Goal: Task Accomplishment & Management: Use online tool/utility

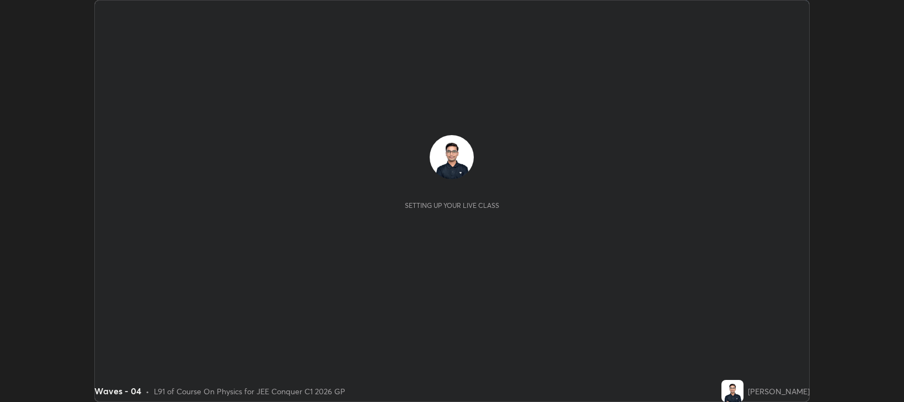
scroll to position [402, 904]
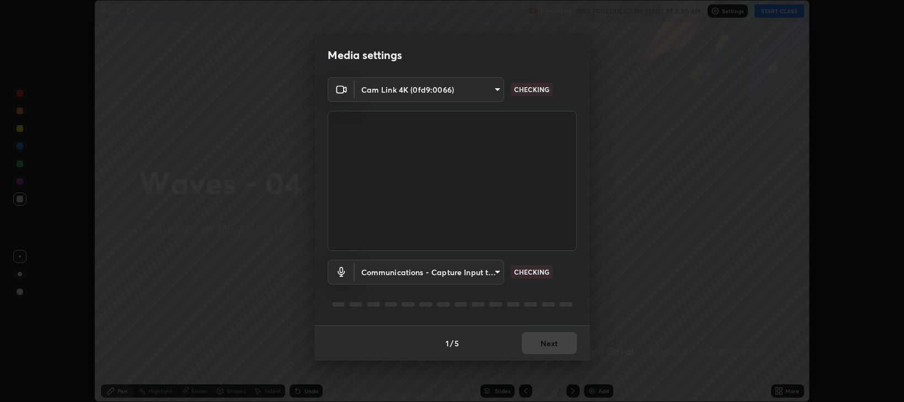
type input "97e3cd23c76f91fb91915eb68de44adfa811e639bdc8ba886a3eb3756a765973"
click at [482, 274] on body "Erase all Waves - 04 Recording WAS SCHEDULED TO START AT 8:30 AM Settings START…" at bounding box center [452, 201] width 904 height 402
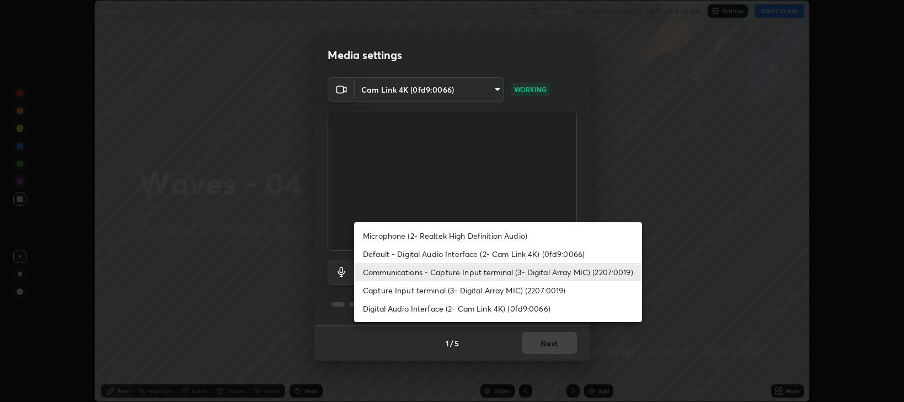
click at [413, 255] on li "Default - Digital Audio Interface (2- Cam Link 4K) (0fd9:0066)" at bounding box center [498, 254] width 288 height 18
type input "default"
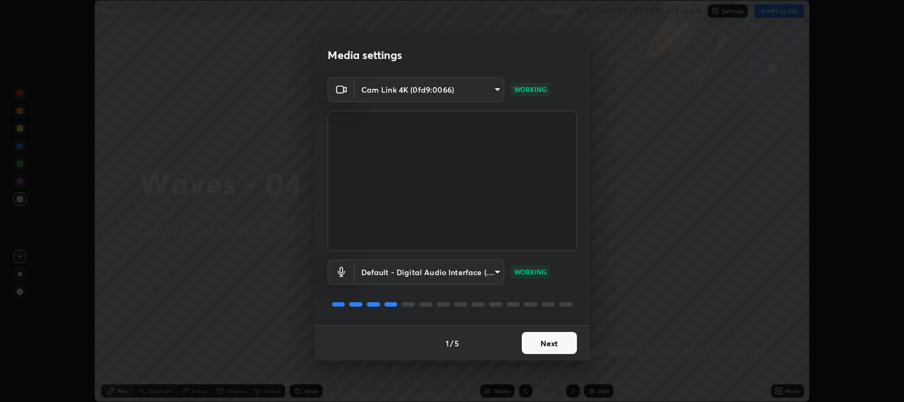
click at [537, 347] on button "Next" at bounding box center [549, 343] width 55 height 22
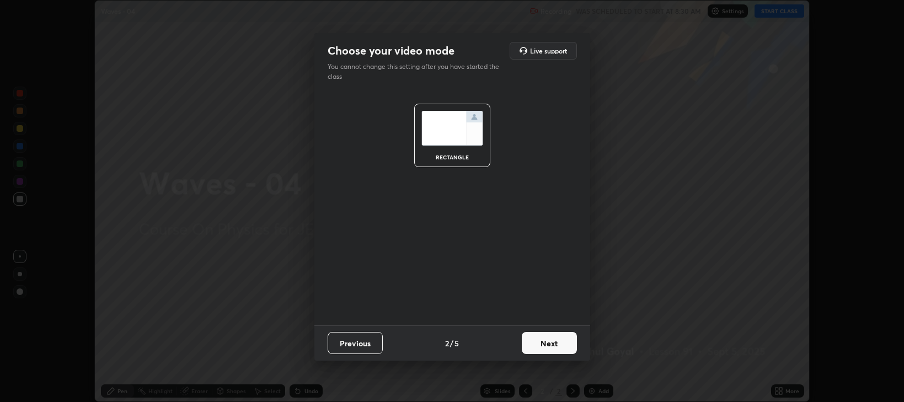
click at [543, 352] on button "Next" at bounding box center [549, 343] width 55 height 22
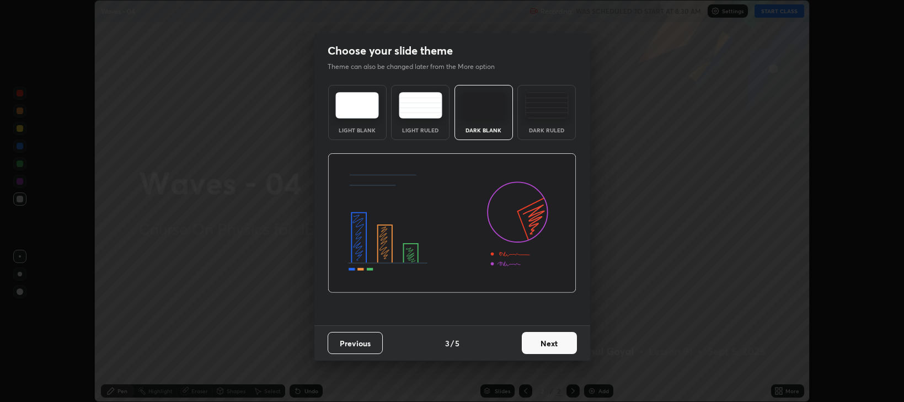
click at [543, 346] on button "Next" at bounding box center [549, 343] width 55 height 22
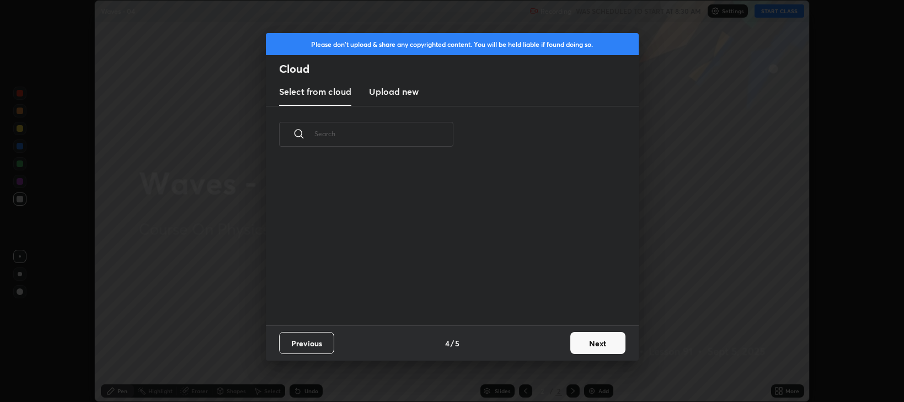
click at [586, 344] on button "Next" at bounding box center [597, 343] width 55 height 22
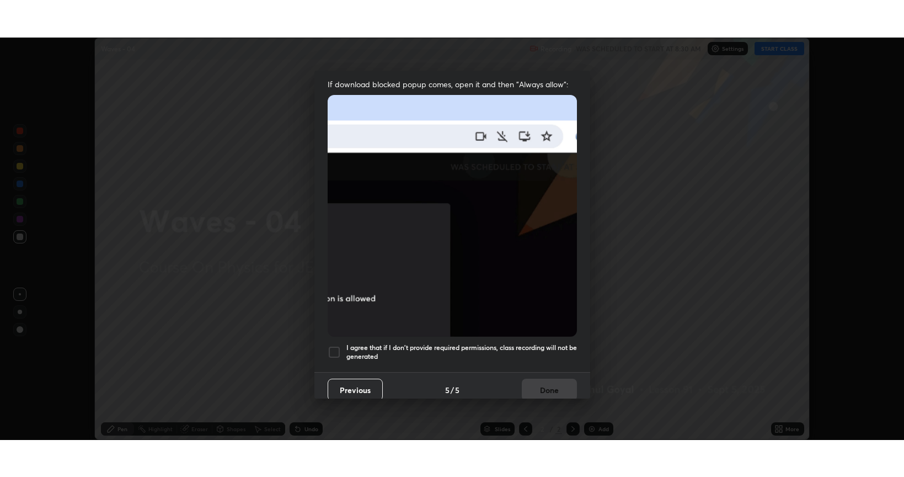
scroll to position [223, 0]
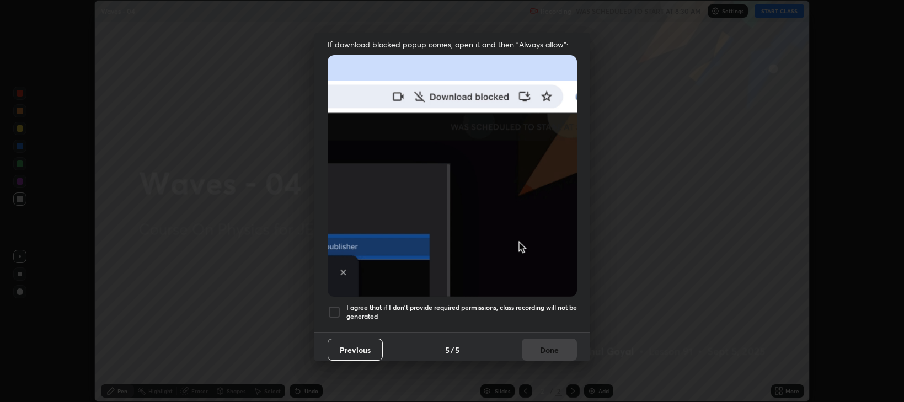
click at [452, 309] on h5 "I agree that if I don't provide required permissions, class recording will not …" at bounding box center [461, 311] width 231 height 17
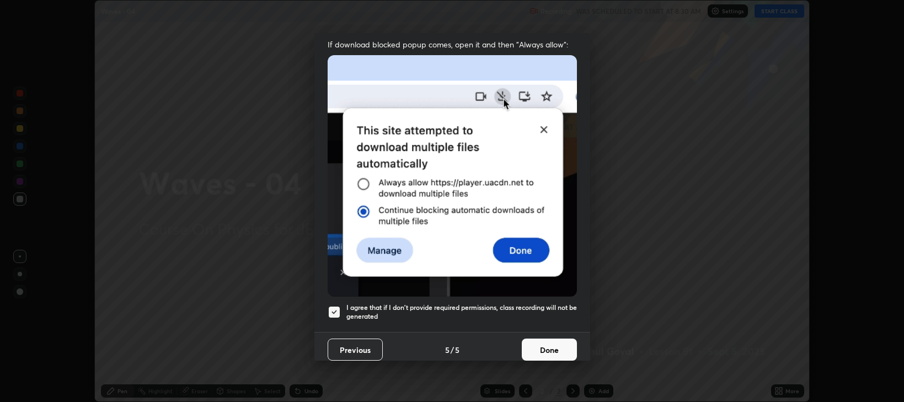
click at [528, 342] on button "Done" at bounding box center [549, 350] width 55 height 22
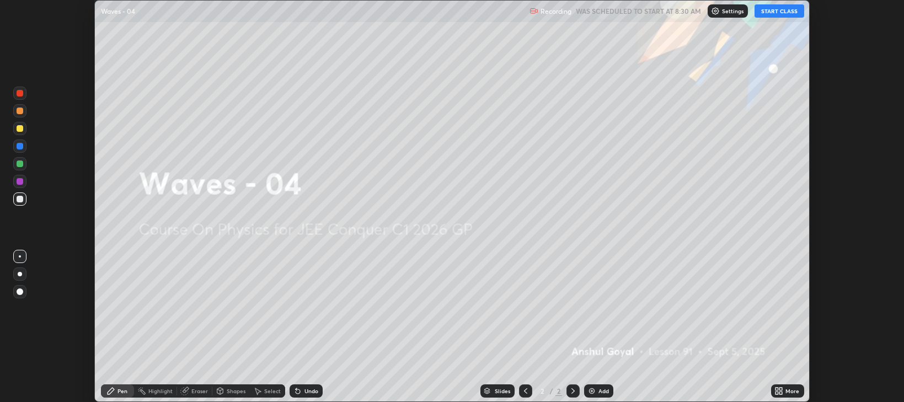
click at [785, 389] on div "More" at bounding box center [787, 390] width 33 height 13
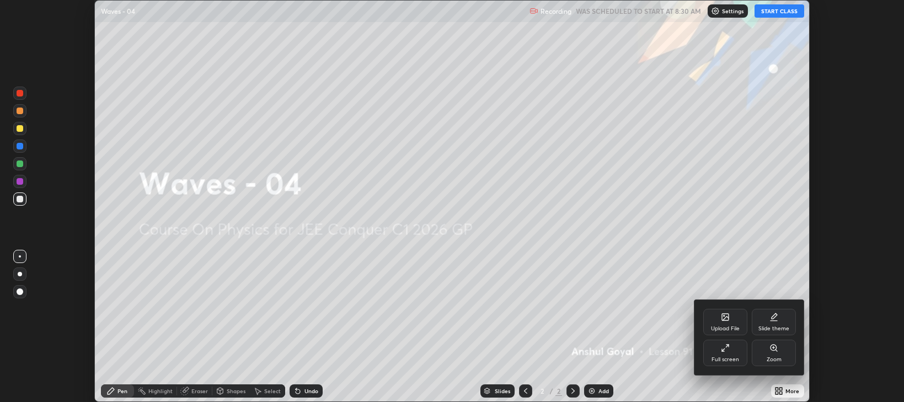
click at [714, 352] on div "Full screen" at bounding box center [725, 353] width 44 height 26
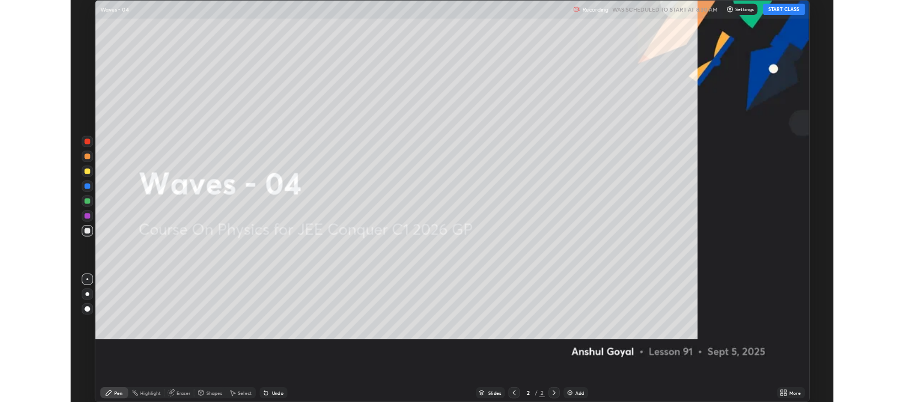
scroll to position [477, 904]
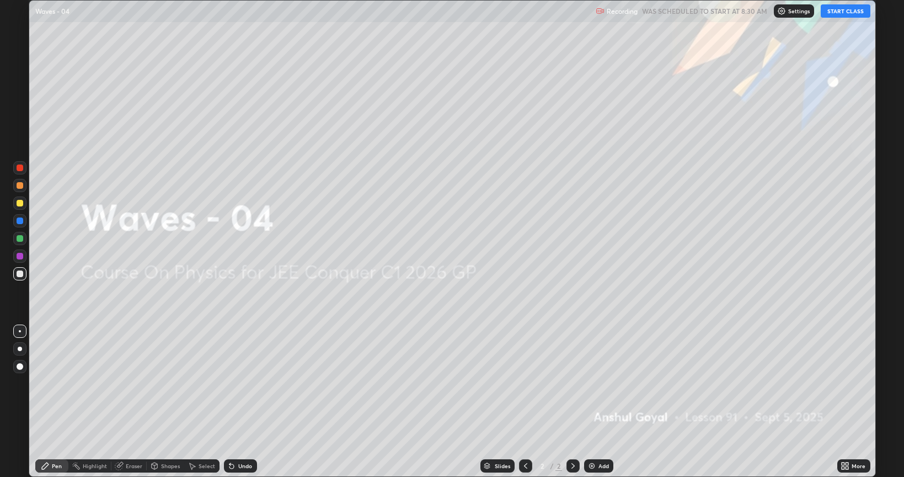
click at [842, 10] on button "START CLASS" at bounding box center [846, 10] width 50 height 13
click at [611, 402] on div "Add" at bounding box center [598, 465] width 29 height 13
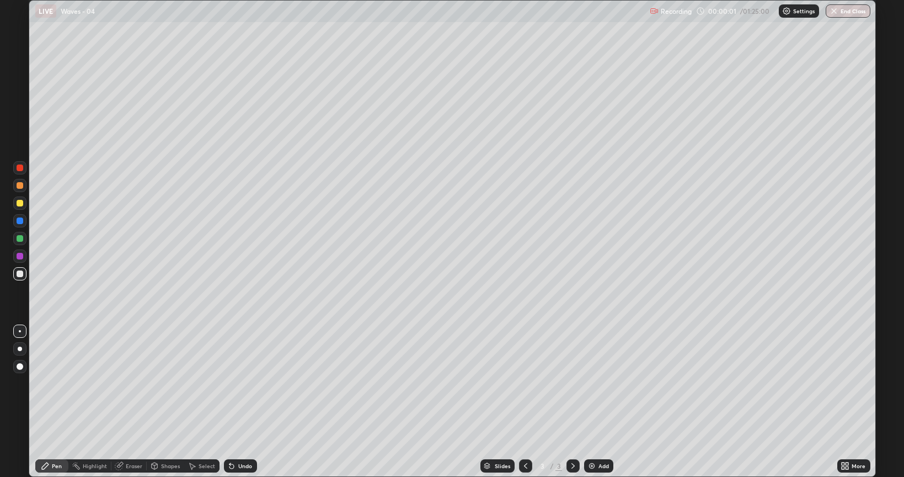
click at [135, 402] on div "Eraser" at bounding box center [128, 465] width 35 height 13
click at [23, 402] on div at bounding box center [19, 428] width 13 height 18
click at [50, 402] on div "Pen" at bounding box center [51, 465] width 33 height 13
click at [18, 348] on div at bounding box center [20, 348] width 4 height 4
click at [21, 204] on div at bounding box center [20, 203] width 7 height 7
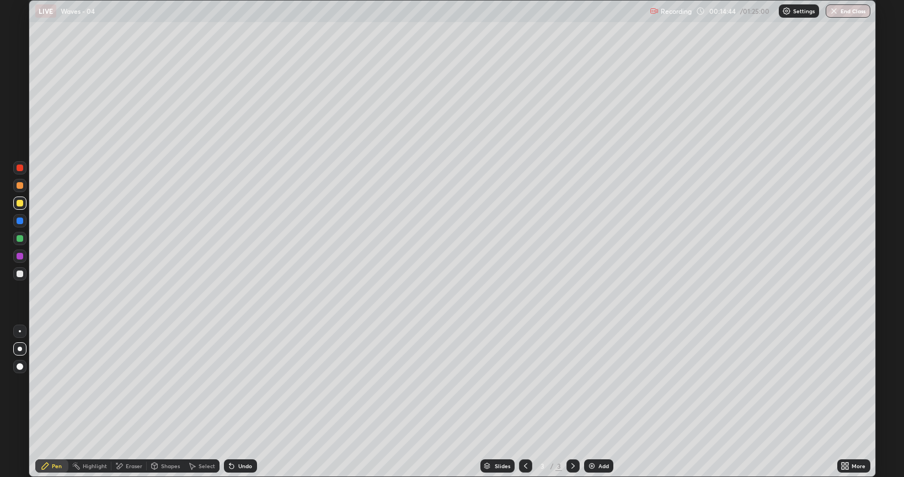
click at [847, 402] on icon at bounding box center [847, 467] width 3 height 3
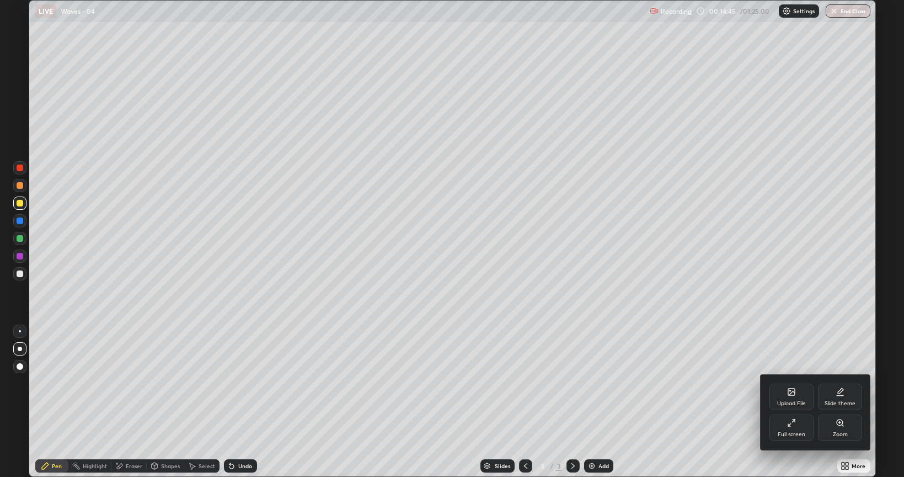
click at [783, 402] on div "Full screen" at bounding box center [791, 427] width 44 height 26
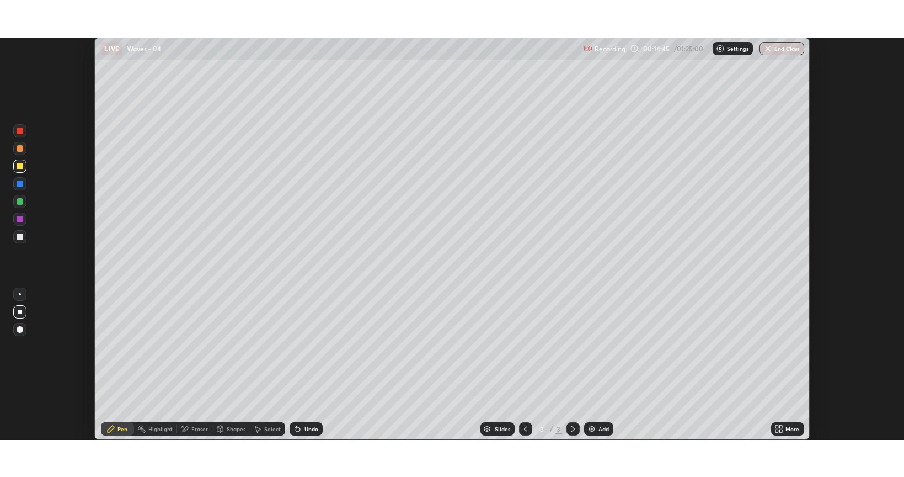
scroll to position [54756, 54254]
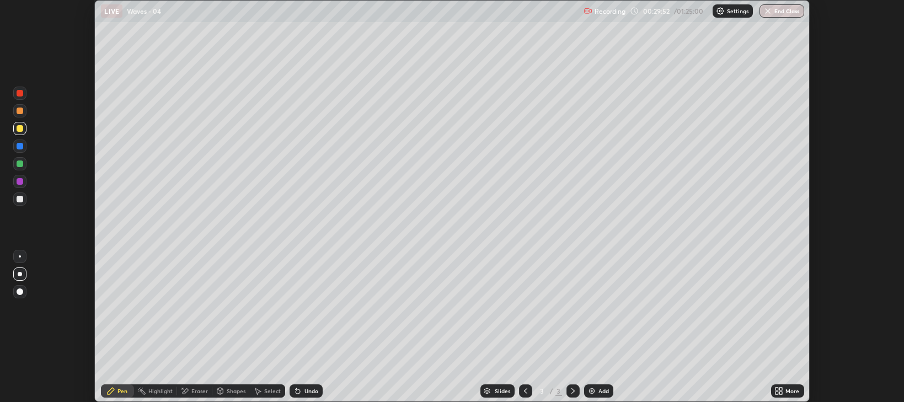
click at [777, 389] on icon at bounding box center [777, 389] width 3 height 3
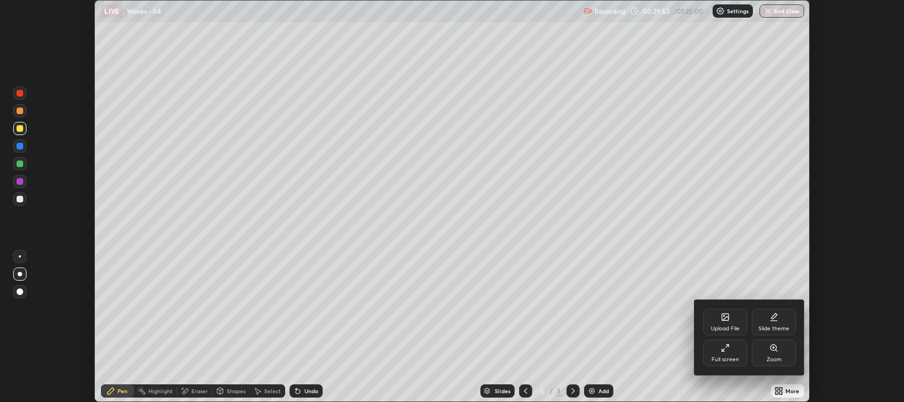
click at [718, 359] on div "Full screen" at bounding box center [726, 360] width 28 height 6
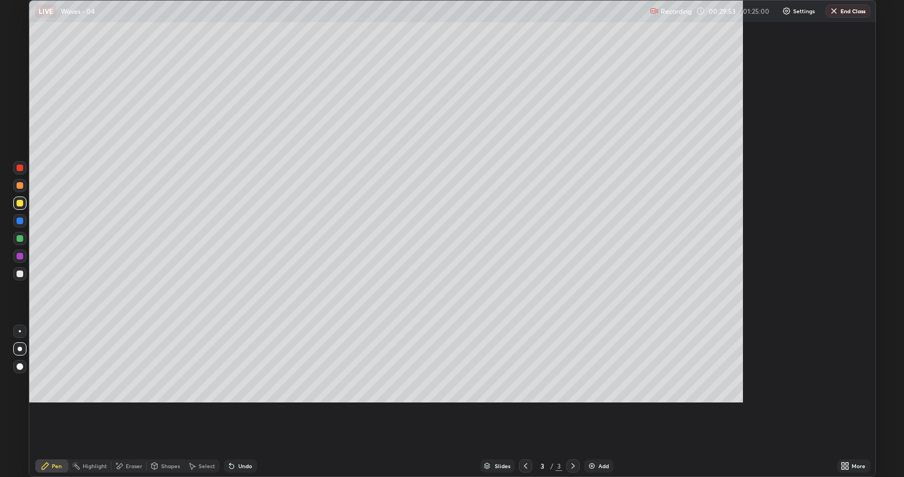
scroll to position [477, 904]
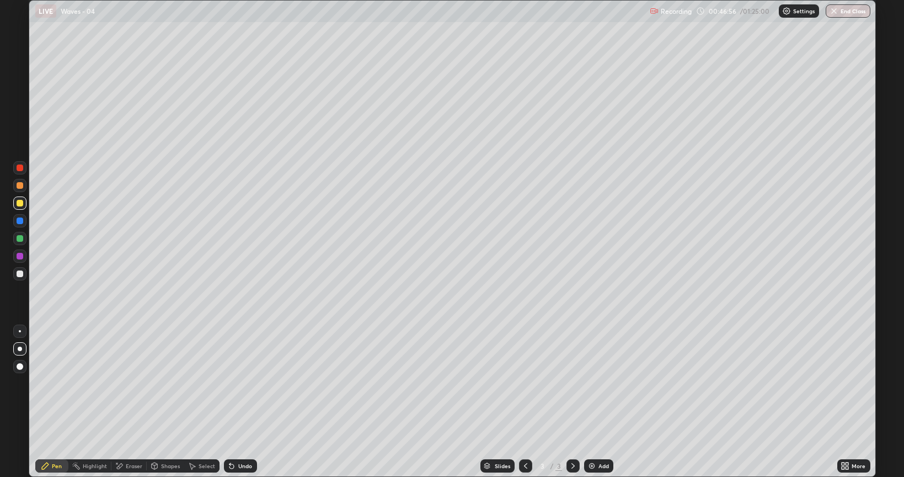
click at [124, 402] on div "Eraser" at bounding box center [128, 465] width 35 height 13
click at [128, 402] on div "Eraser" at bounding box center [128, 466] width 35 height 22
click at [50, 402] on div "Pen" at bounding box center [51, 465] width 33 height 13
click at [51, 402] on div "Pen" at bounding box center [51, 465] width 33 height 13
click at [600, 402] on div "Add" at bounding box center [598, 465] width 29 height 13
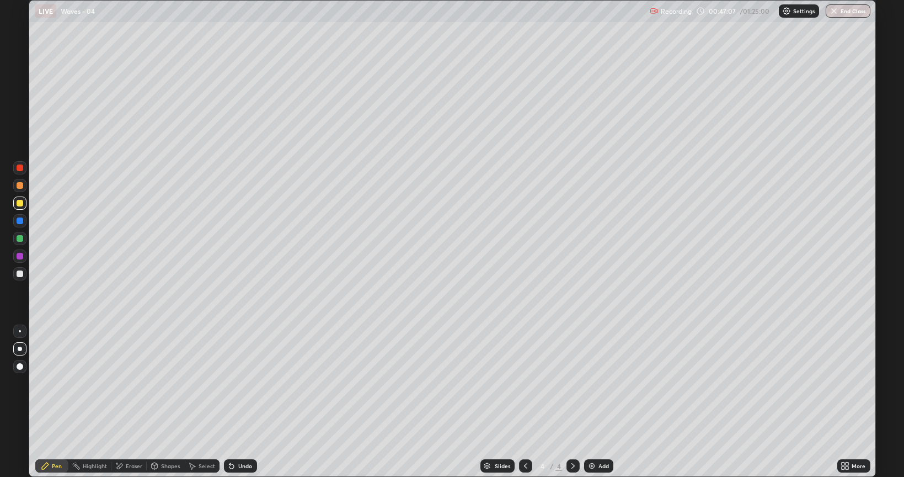
click at [602, 402] on div "Add" at bounding box center [598, 465] width 29 height 13
click at [602, 402] on div "Add" at bounding box center [603, 466] width 10 height 6
click at [609, 402] on div "Add" at bounding box center [598, 465] width 29 height 13
click at [603, 402] on div "Add" at bounding box center [603, 466] width 10 height 6
click at [608, 402] on div "Add" at bounding box center [598, 465] width 29 height 13
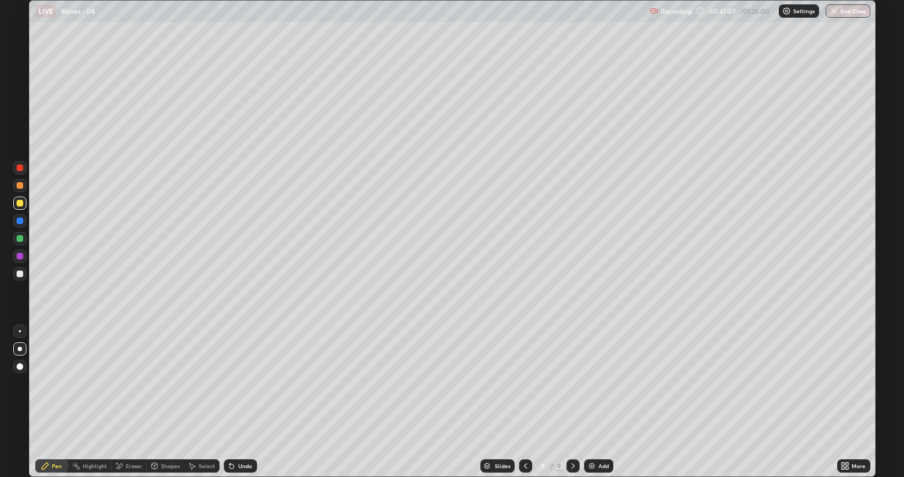
click at [608, 402] on div "Add" at bounding box center [603, 466] width 10 height 6
click at [611, 402] on div "Add" at bounding box center [598, 465] width 29 height 13
click at [604, 402] on div "Add" at bounding box center [603, 466] width 10 height 6
click at [601, 402] on div "Add" at bounding box center [598, 465] width 29 height 13
click at [599, 402] on div "Add" at bounding box center [598, 465] width 29 height 13
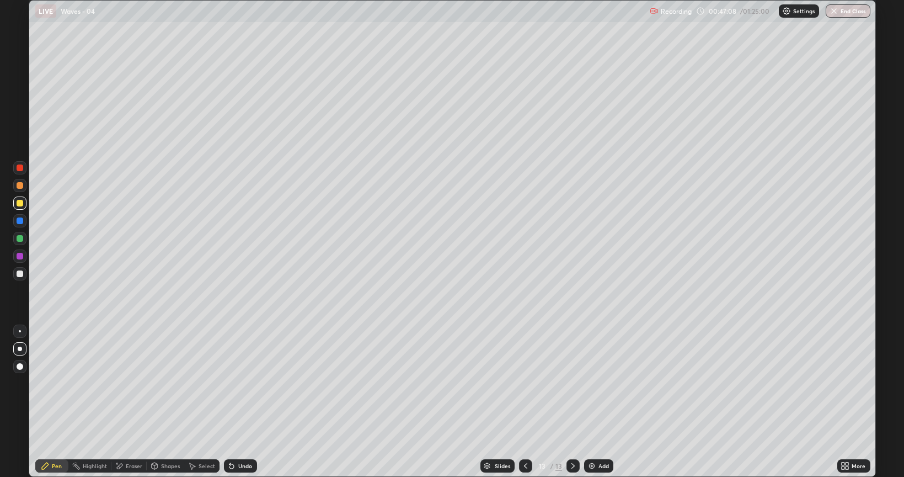
click at [600, 402] on div "Slides 13 / 13 Add" at bounding box center [547, 466] width 580 height 22
click at [597, 402] on div "Slides 14 / 14 Add" at bounding box center [547, 466] width 580 height 22
click at [128, 402] on div "Eraser" at bounding box center [134, 466] width 17 height 6
click at [855, 12] on button "End Class" at bounding box center [848, 10] width 45 height 13
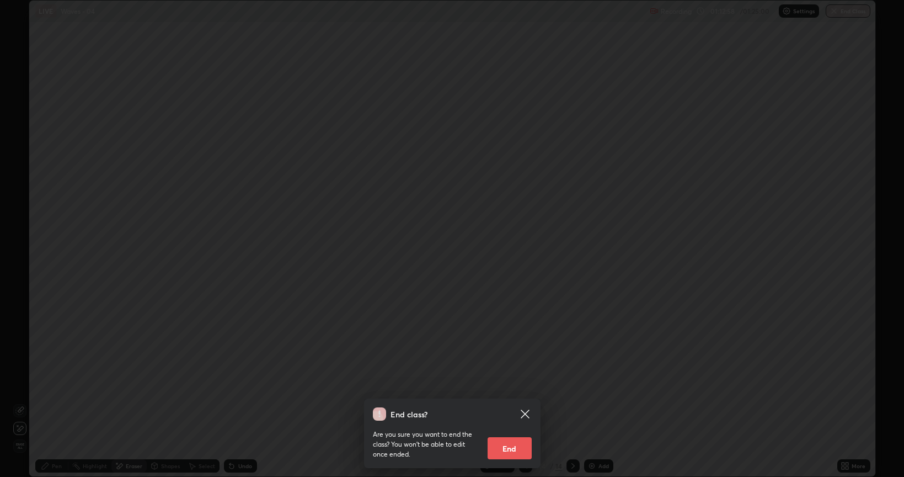
click at [510, 402] on button "End" at bounding box center [510, 448] width 44 height 22
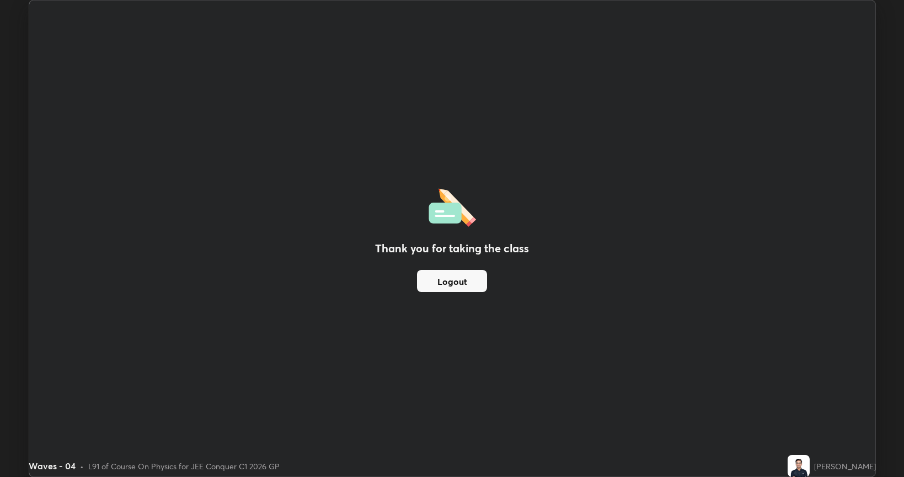
click at [465, 279] on button "Logout" at bounding box center [452, 281] width 70 height 22
